Goal: Feedback & Contribution: Submit feedback/report problem

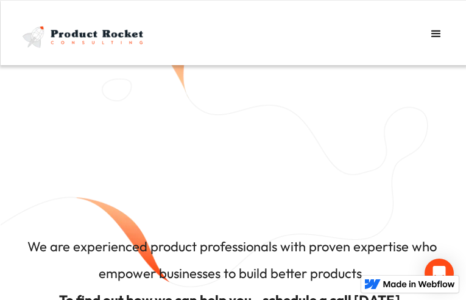
type input "Send"
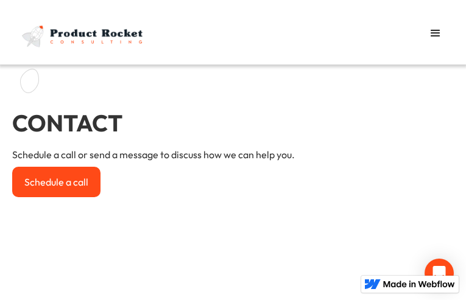
type input "hWOKKRqNbzSC"
type input "ehovator44@gmail.com"
type input "tEWdjMepUmrfTWLG"
select select "4th"
type input "Send"
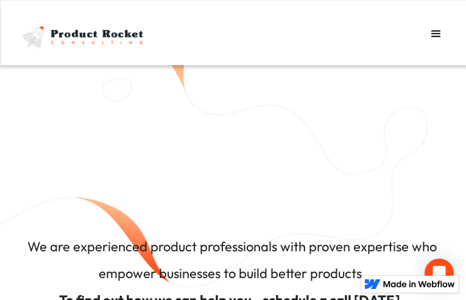
type input "PMlJUWapdXbcJ"
type input "Send"
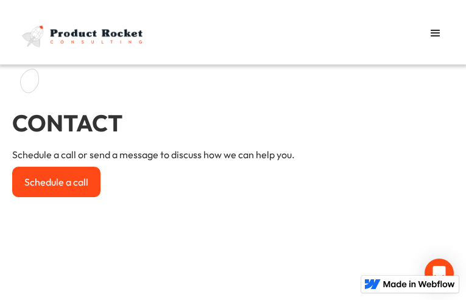
type input "PHdmujCPJ"
type input "zohufadiyib926@gmail.com"
type input "ALSFonRAAxzq"
select select "Second"
type input "Send"
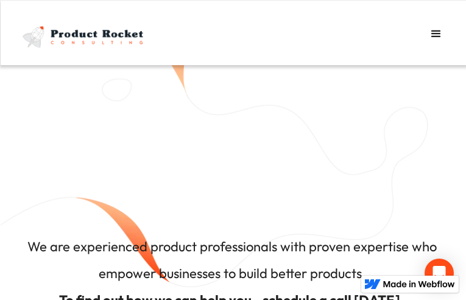
type input "Send"
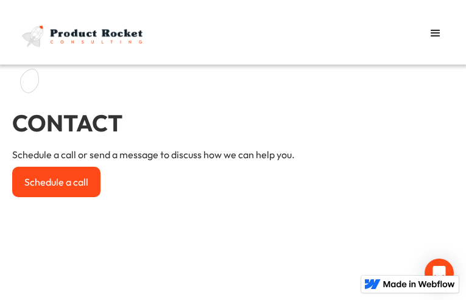
type input "QYUuhiSQCHgHCyZj"
type input "[EMAIL_ADDRESS][DOMAIN_NAME]"
type input "lWolGOqK"
select select "4th"
type input "Send"
